Goal: Information Seeking & Learning: Learn about a topic

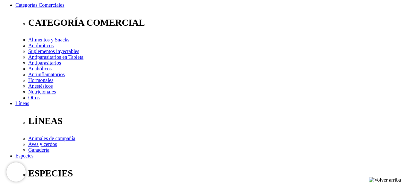
drag, startPoint x: 247, startPoint y: 69, endPoint x: 283, endPoint y: 68, distance: 36.6
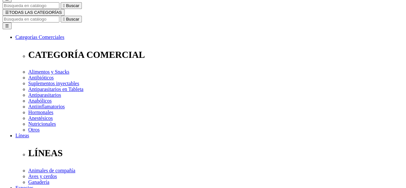
scroll to position [96, 0]
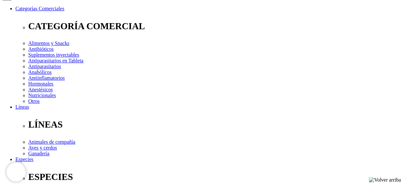
scroll to position [64, 0]
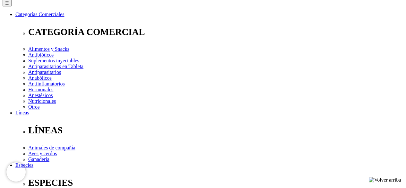
scroll to position [96, 0]
